Goal: Book appointment/travel/reservation

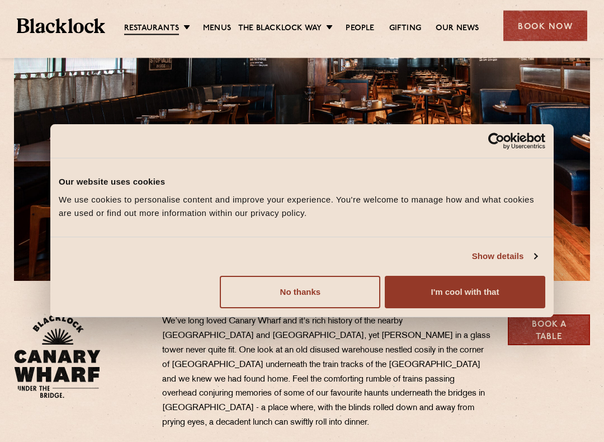
scroll to position [122, 0]
click at [491, 294] on button "I'm cool with that" at bounding box center [465, 292] width 160 height 32
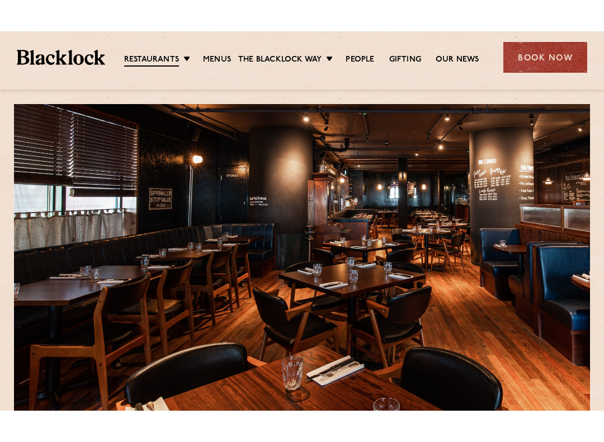
scroll to position [0, 0]
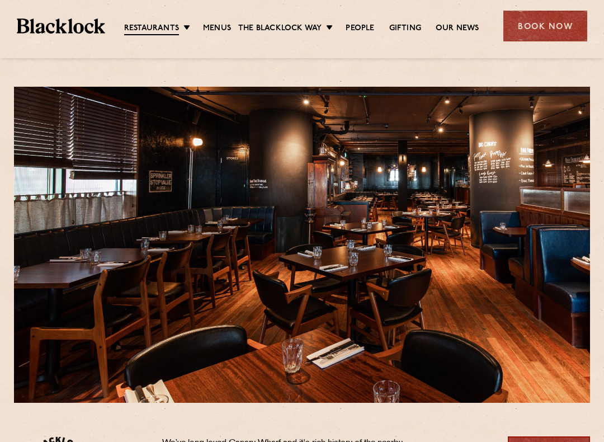
click at [214, 28] on link "Menus" at bounding box center [217, 28] width 28 height 11
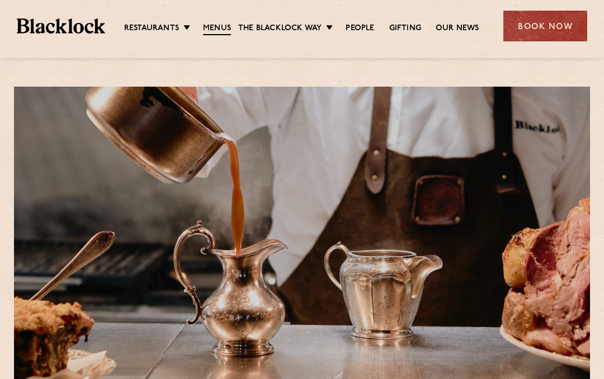
click at [0, 0] on link "Pre & Post Theatre" at bounding box center [0, 0] width 0 height 0
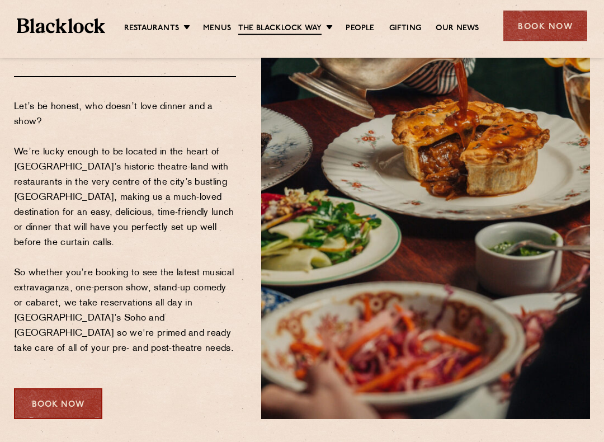
scroll to position [138, 0]
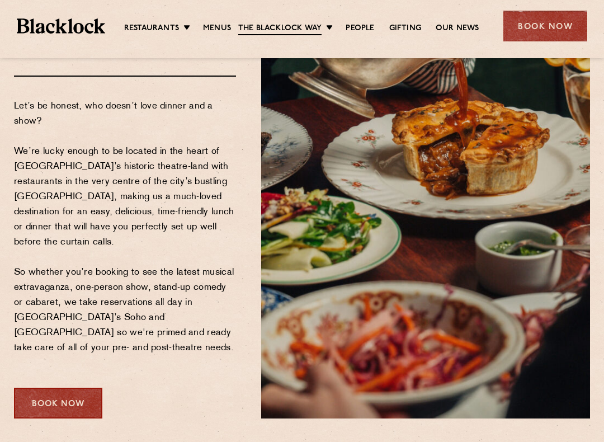
click at [64, 378] on div "Book Now" at bounding box center [58, 402] width 88 height 31
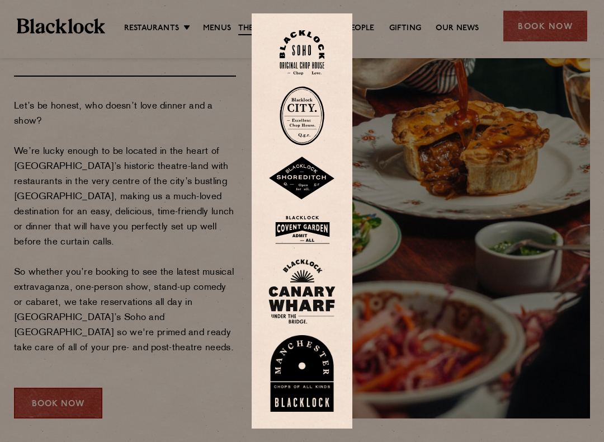
click at [313, 300] on img at bounding box center [301, 291] width 67 height 65
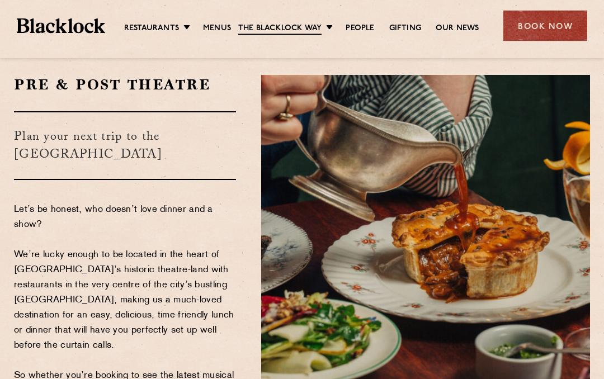
scroll to position [0, 0]
